Goal: Transaction & Acquisition: Purchase product/service

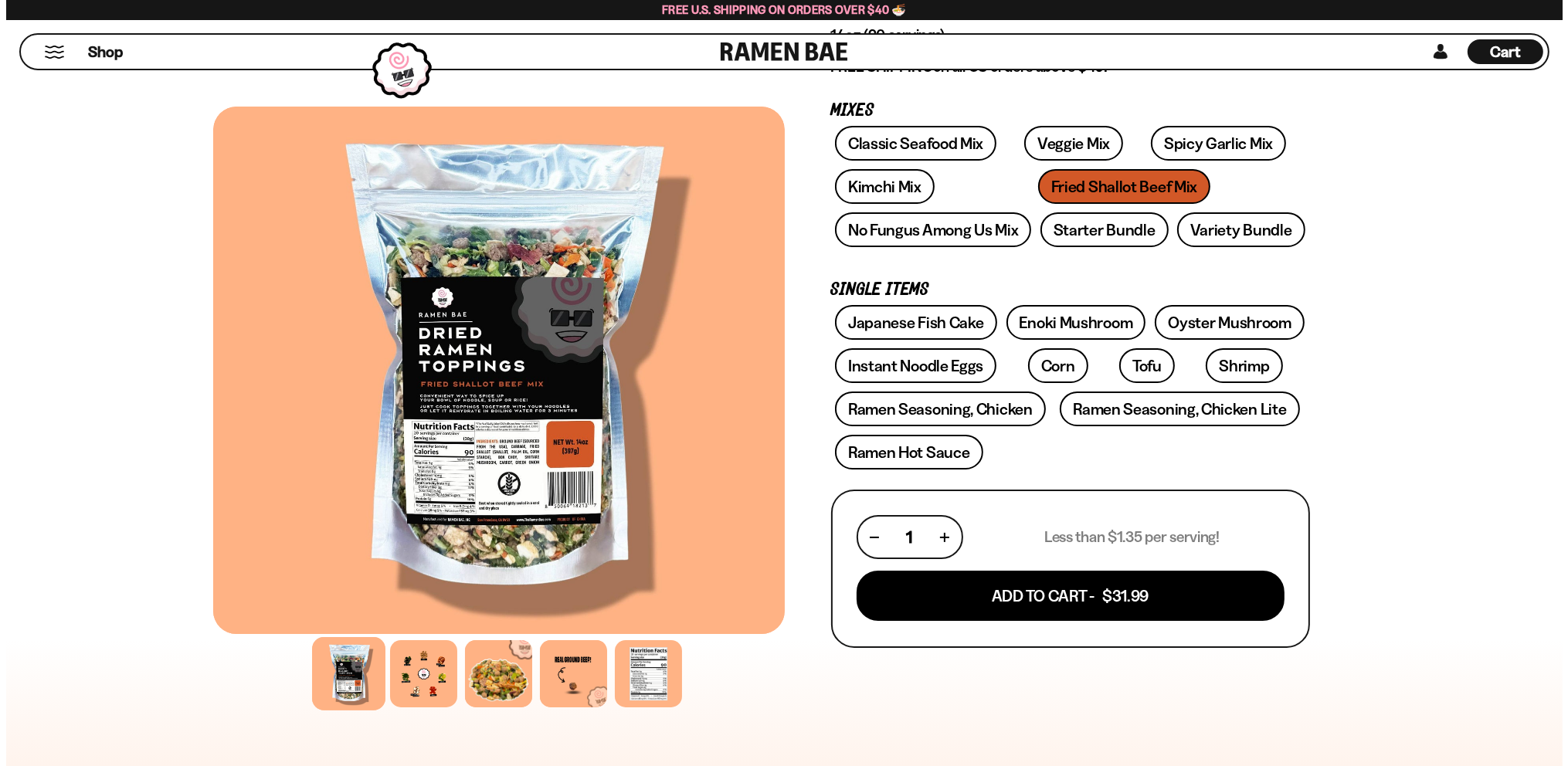
scroll to position [232, 0]
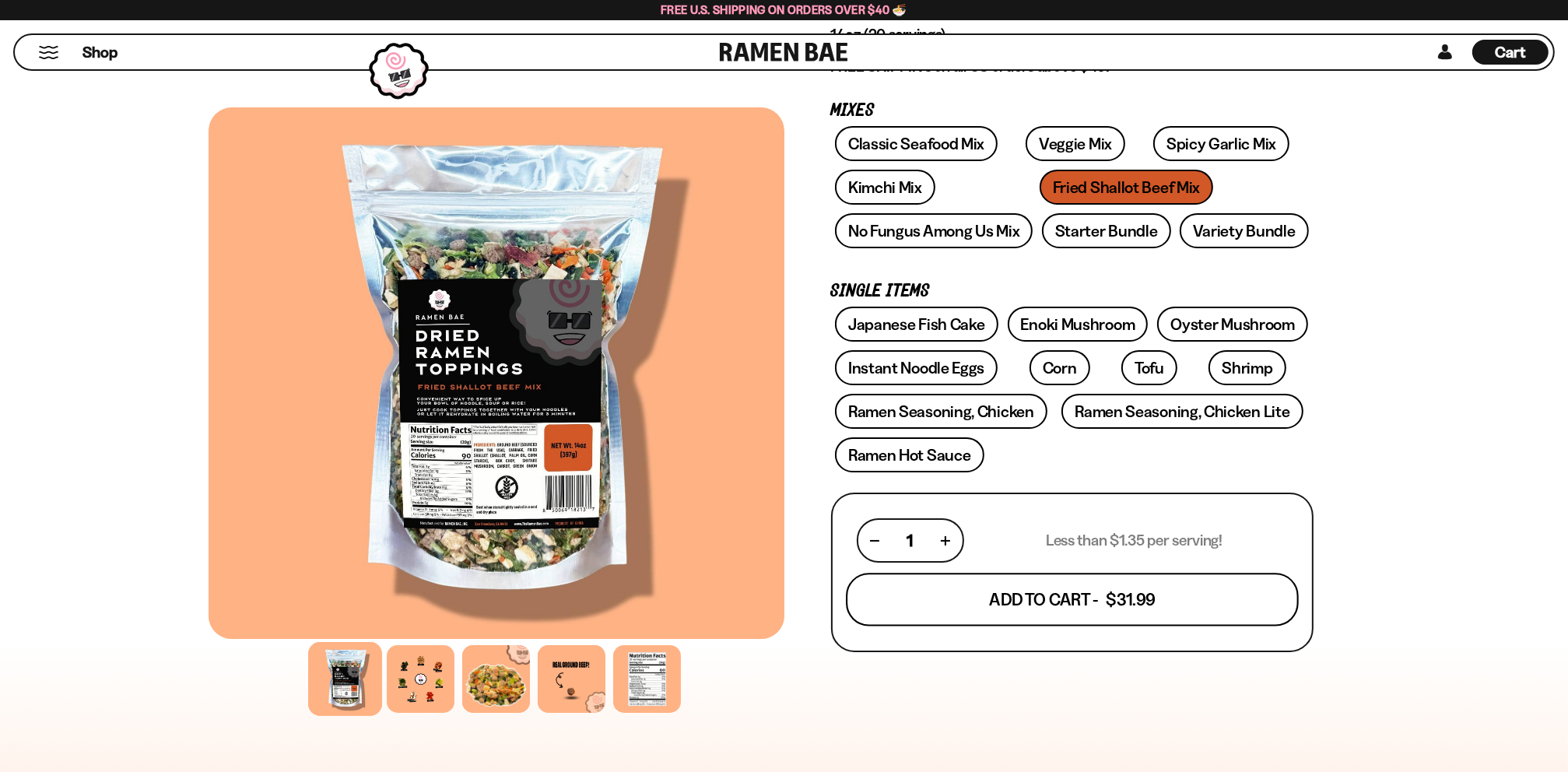
click at [1042, 585] on button "Add To Cart - $31.99" at bounding box center [1073, 601] width 453 height 53
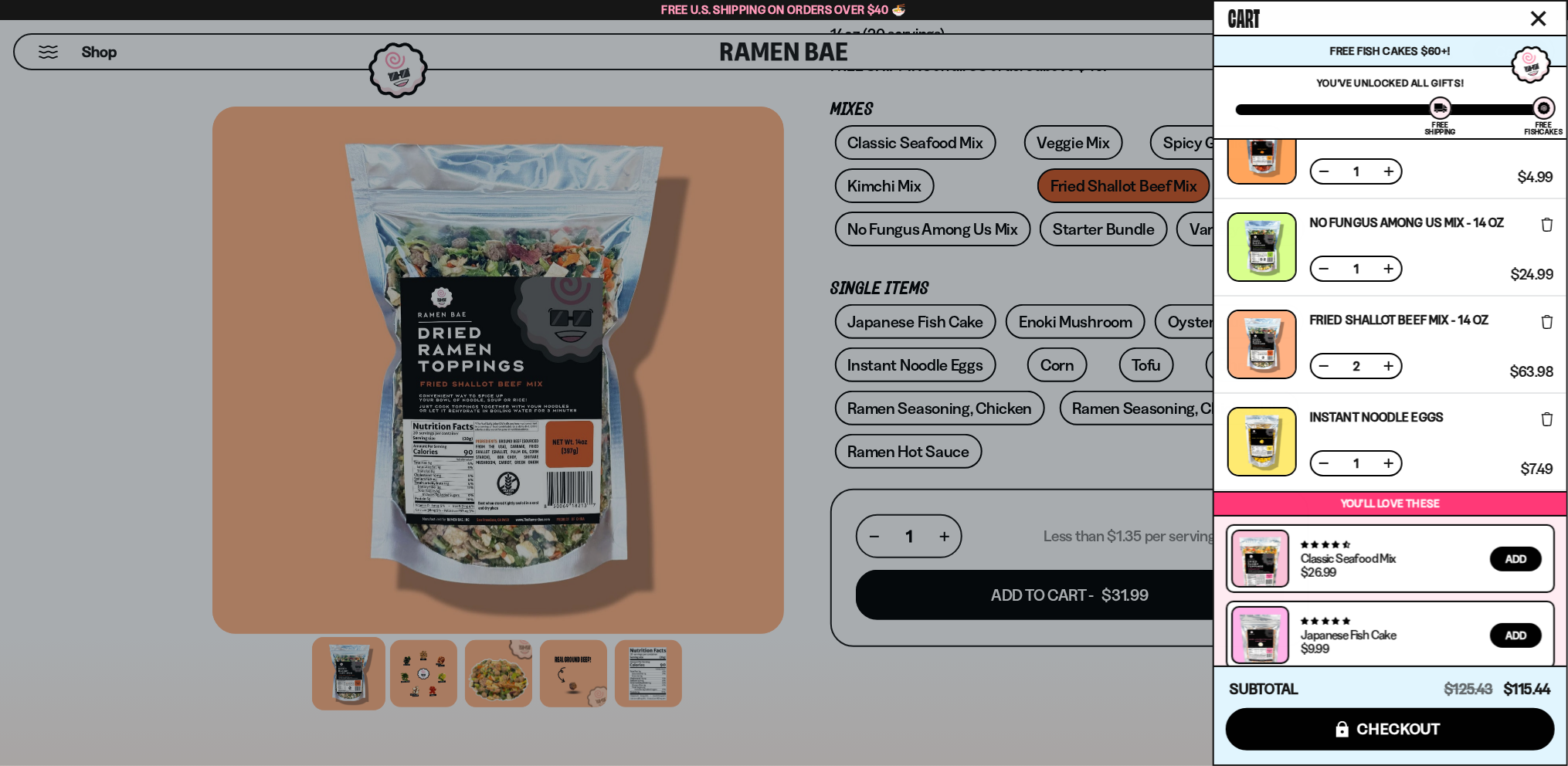
scroll to position [318, 0]
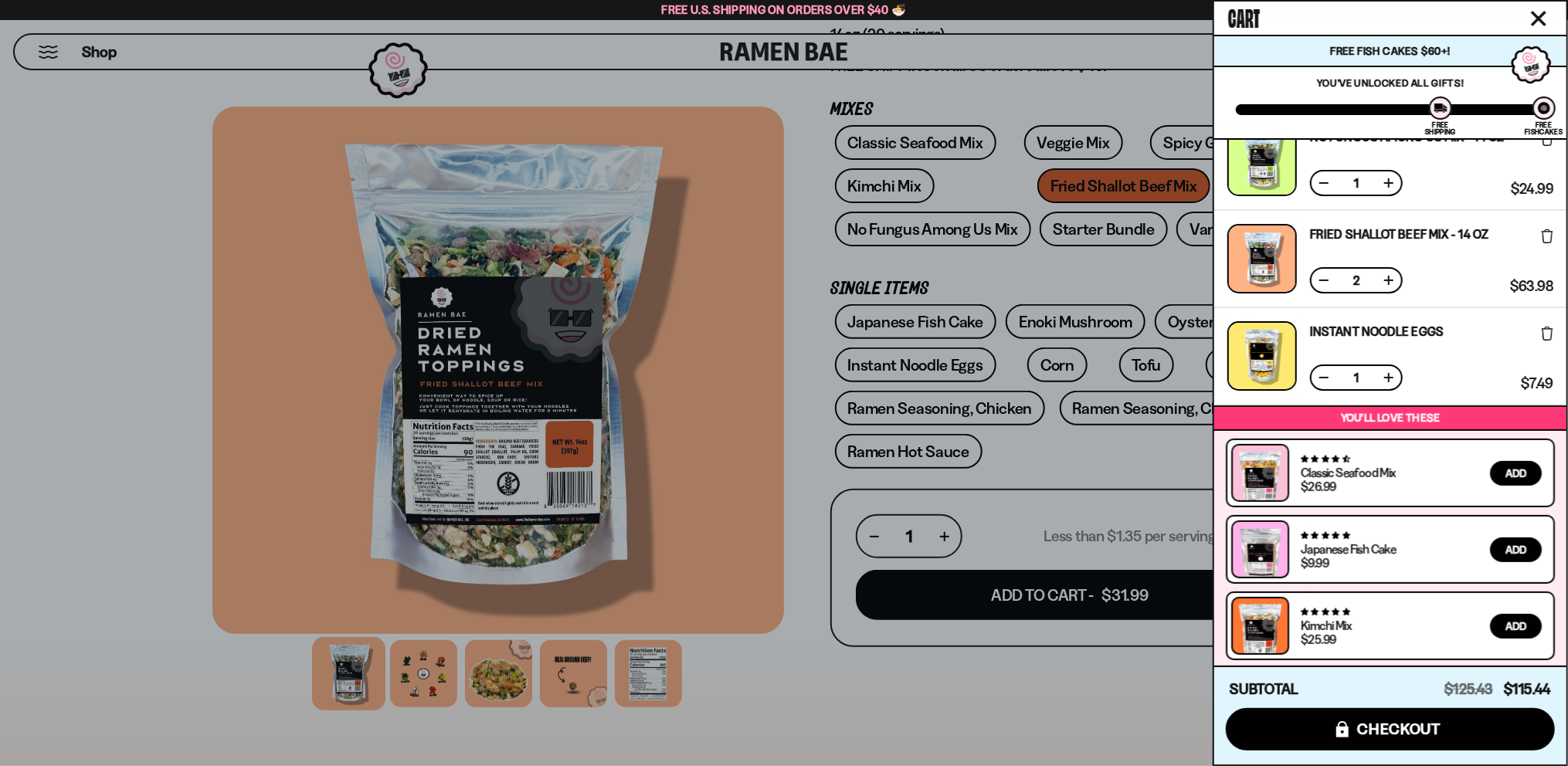
click at [1326, 274] on button at bounding box center [1324, 280] width 16 height 16
click at [820, 708] on div at bounding box center [784, 383] width 1568 height 766
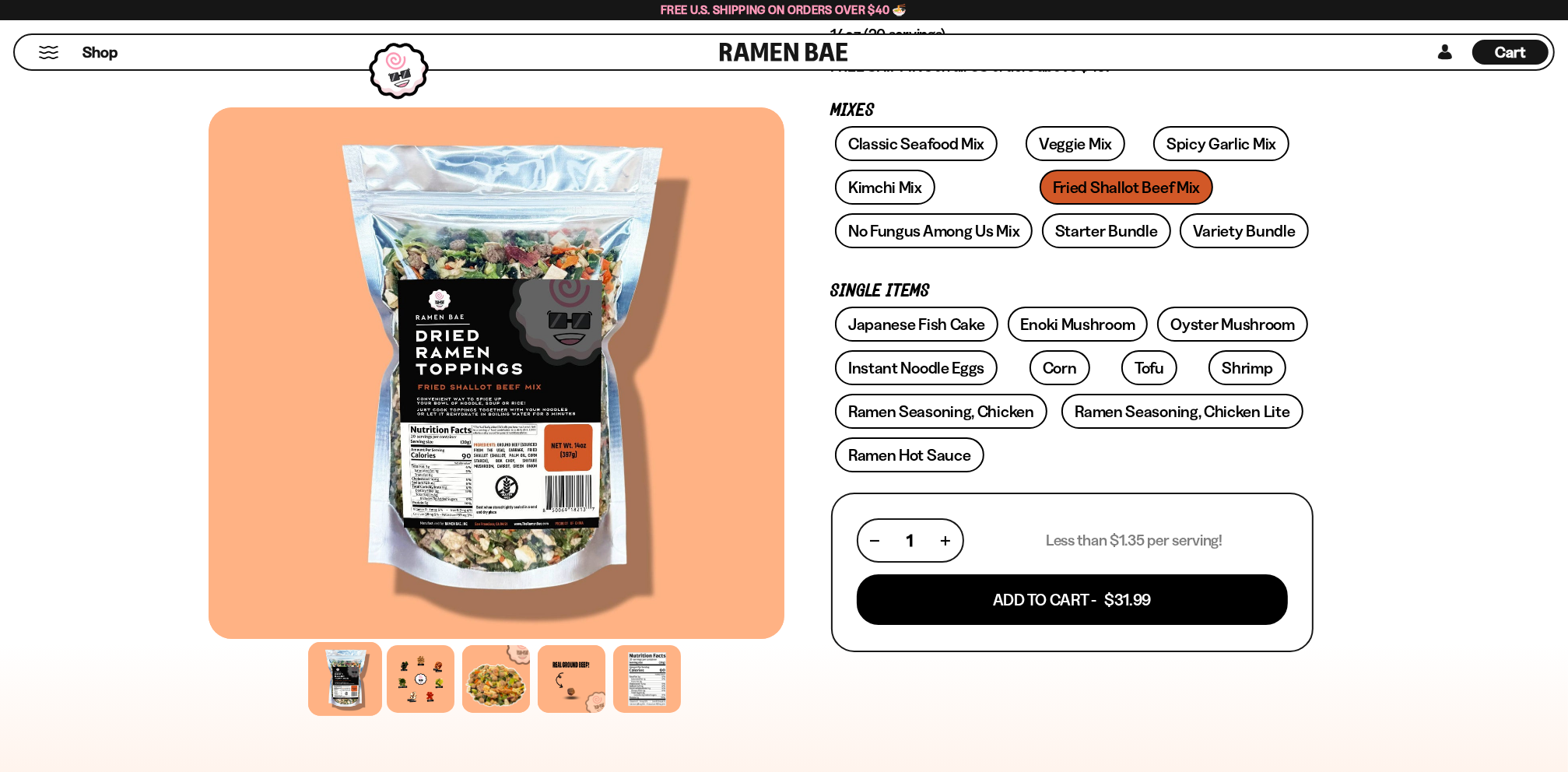
click at [1515, 53] on span "Cart" at bounding box center [1510, 52] width 30 height 19
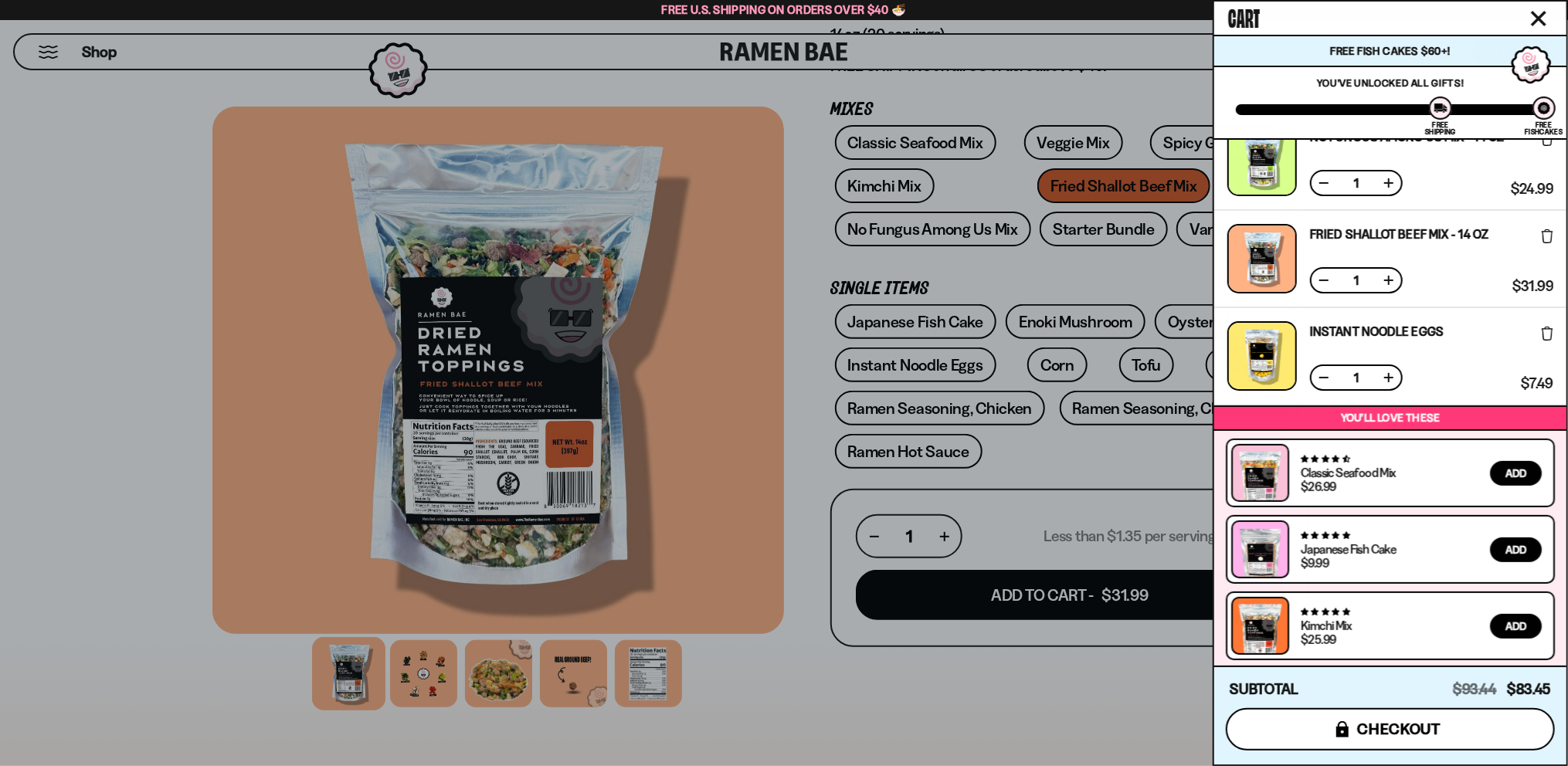
click at [1409, 739] on button "icons8-lock checkout" at bounding box center [1390, 730] width 329 height 42
